Goal: Information Seeking & Learning: Learn about a topic

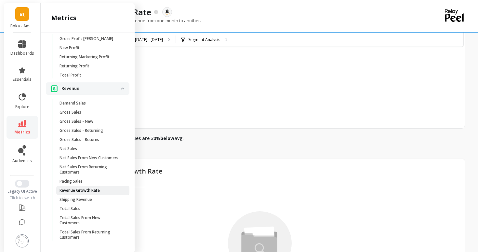
scroll to position [477, 0]
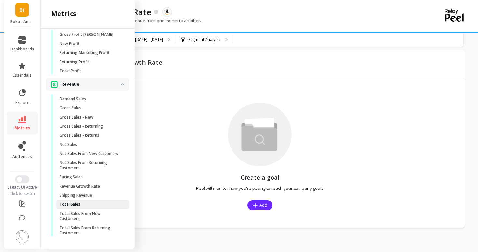
click at [88, 202] on span "Total Sales" at bounding box center [91, 204] width 62 height 5
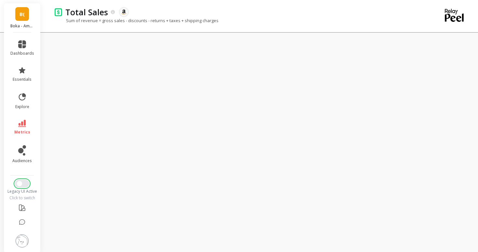
click at [22, 186] on button "Switch to New UI" at bounding box center [22, 184] width 14 height 8
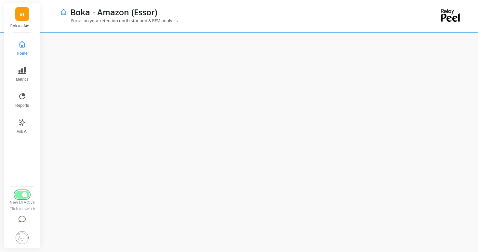
click at [19, 191] on button "Switch to Legacy UI" at bounding box center [22, 195] width 14 height 8
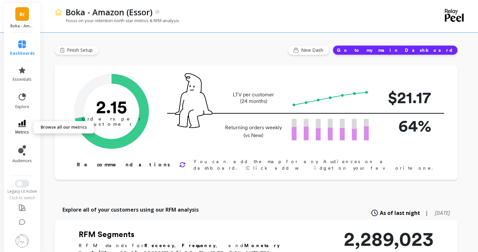
click at [21, 123] on icon at bounding box center [22, 123] width 8 height 7
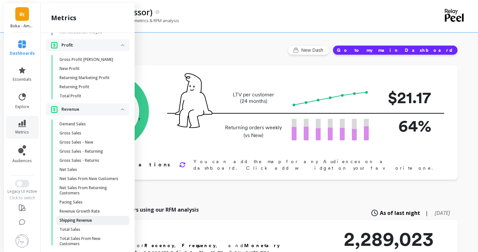
scroll to position [683, 0]
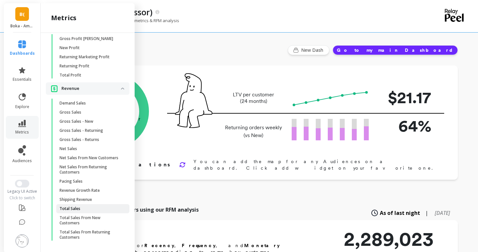
click at [90, 210] on span "Total Sales" at bounding box center [91, 208] width 62 height 5
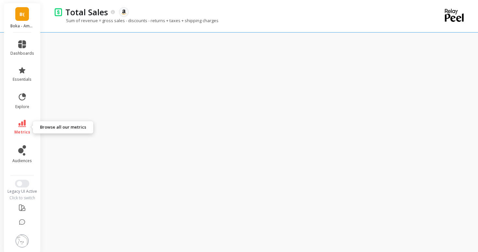
click at [24, 128] on link "metrics" at bounding box center [22, 127] width 24 height 15
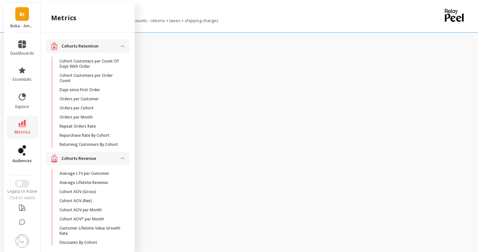
scroll to position [662, 0]
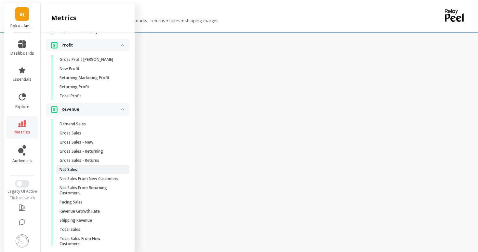
click at [87, 171] on span "Net Sales" at bounding box center [91, 169] width 62 height 5
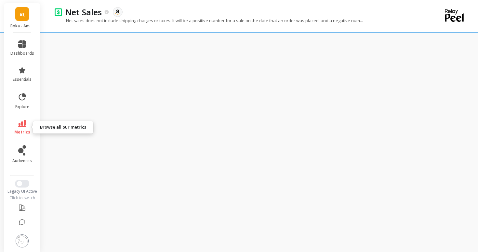
click at [20, 132] on span "metrics" at bounding box center [22, 131] width 16 height 5
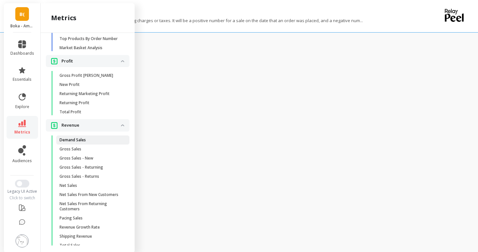
scroll to position [683, 0]
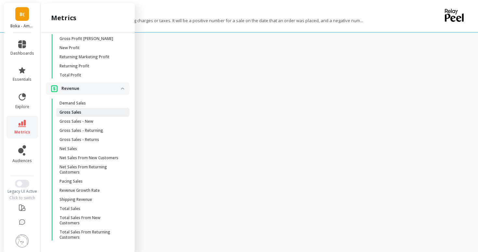
click at [84, 112] on span "Gross Sales" at bounding box center [91, 112] width 62 height 5
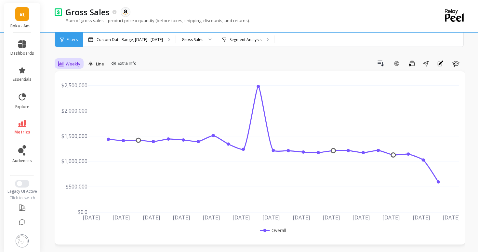
click at [74, 62] on span "Weekly" at bounding box center [73, 64] width 15 height 6
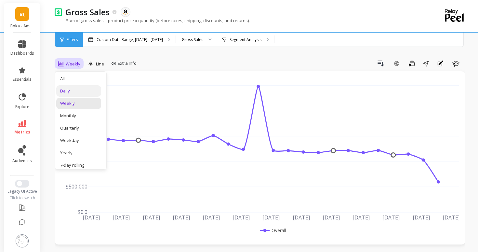
click at [74, 91] on div "Daily" at bounding box center [78, 91] width 37 height 6
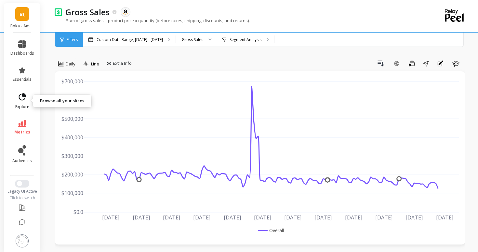
click at [17, 94] on link "explore" at bounding box center [22, 100] width 24 height 17
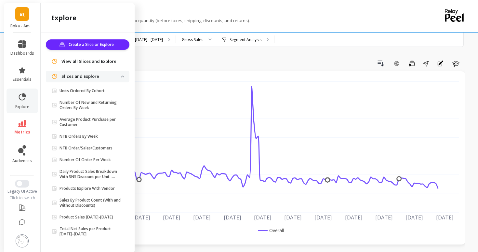
click at [20, 82] on li "essentials" at bounding box center [23, 73] width 32 height 23
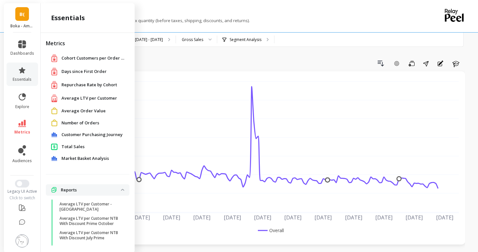
click at [68, 98] on span "Average LTV per Customer" at bounding box center [89, 98] width 56 height 7
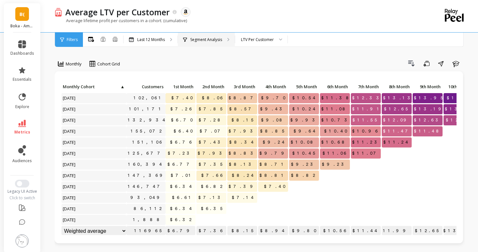
click at [191, 42] on p "Segment Analysis" at bounding box center [206, 39] width 32 height 5
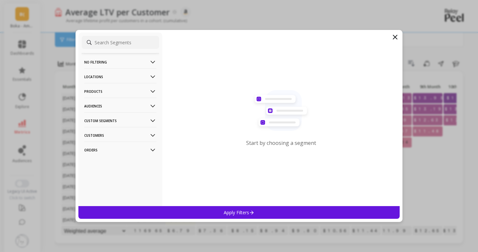
click at [115, 38] on input at bounding box center [120, 42] width 77 height 13
paste input "Richard Tice"
type input "Richard Tice"
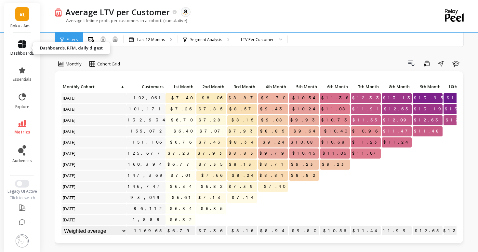
click at [29, 49] on link "dashboards" at bounding box center [22, 48] width 24 height 16
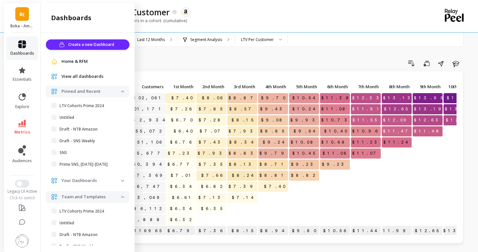
click at [13, 43] on link "dashboards" at bounding box center [22, 48] width 24 height 16
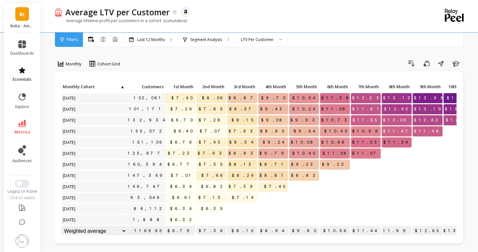
click at [17, 72] on link "essentials" at bounding box center [22, 74] width 24 height 16
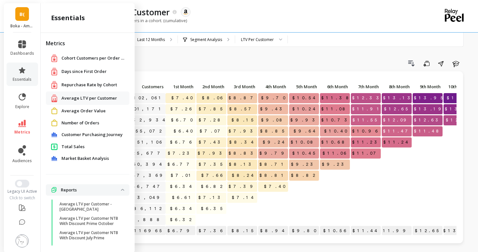
click at [81, 70] on span "Days since First Order" at bounding box center [83, 71] width 45 height 7
